Goal: Navigation & Orientation: Find specific page/section

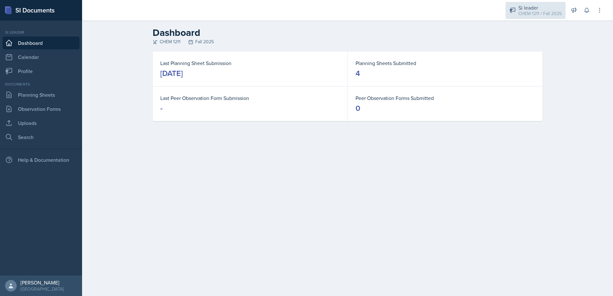
click at [530, 7] on div "Si leader" at bounding box center [539, 8] width 43 height 8
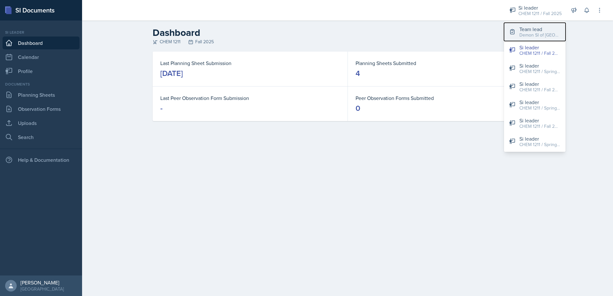
click at [530, 37] on div "Demon SI of [GEOGRAPHIC_DATA] / Fall 2025" at bounding box center [539, 35] width 41 height 7
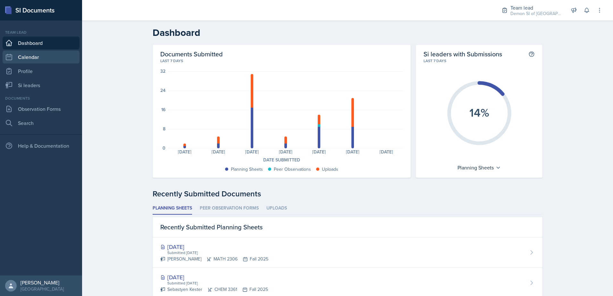
click at [29, 55] on link "Calendar" at bounding box center [41, 57] width 77 height 13
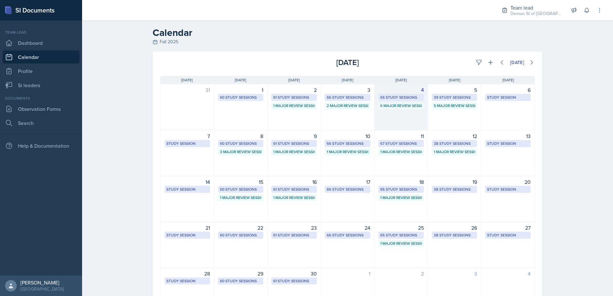
click at [394, 96] on div "65 Study Sessions" at bounding box center [401, 98] width 42 height 6
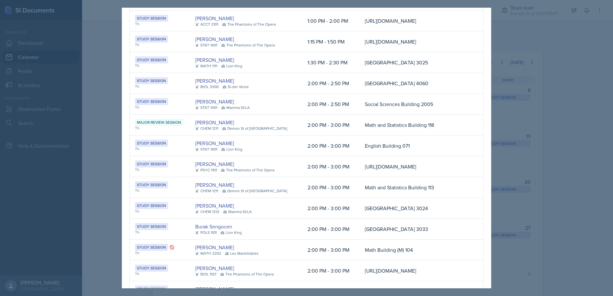
scroll to position [353, 0]
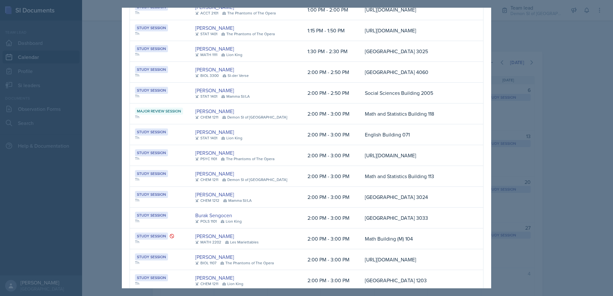
click at [576, 149] on div at bounding box center [306, 148] width 613 height 296
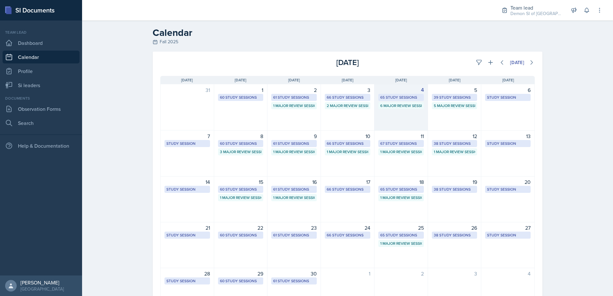
click at [402, 99] on div "65 Study Sessions" at bounding box center [401, 98] width 42 height 6
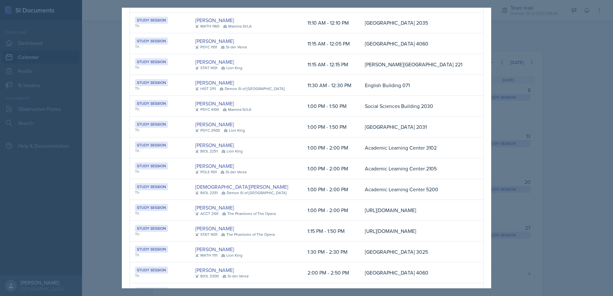
scroll to position [141, 0]
